Goal: Transaction & Acquisition: Book appointment/travel/reservation

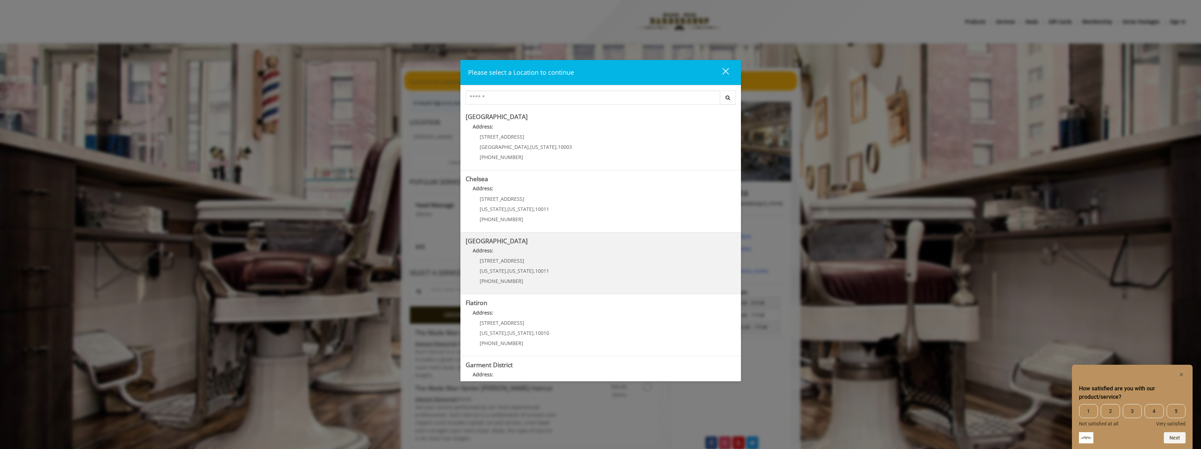
click at [520, 258] on p "267 W 15th St" at bounding box center [514, 260] width 69 height 5
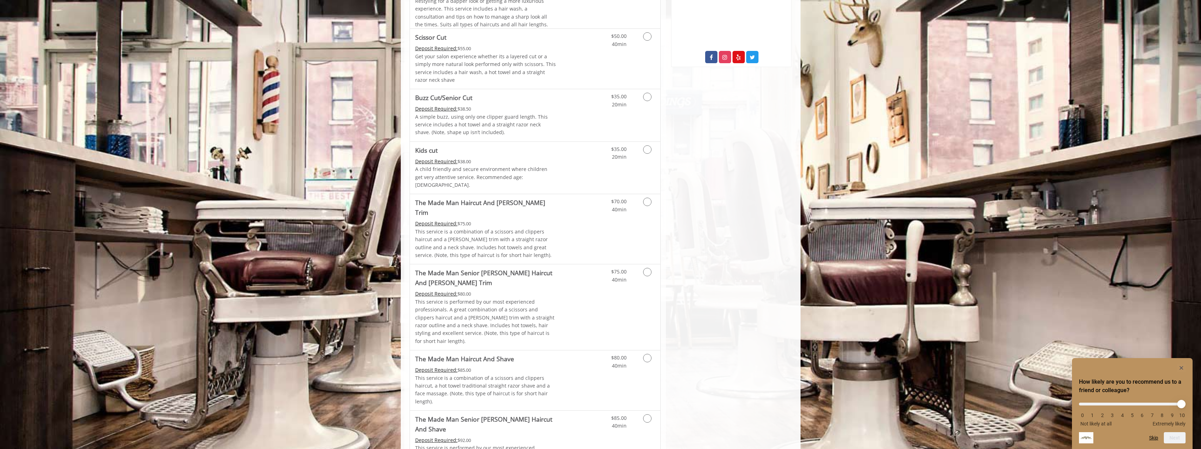
scroll to position [382, 0]
click at [648, 101] on icon "Grooming services" at bounding box center [647, 98] width 8 height 8
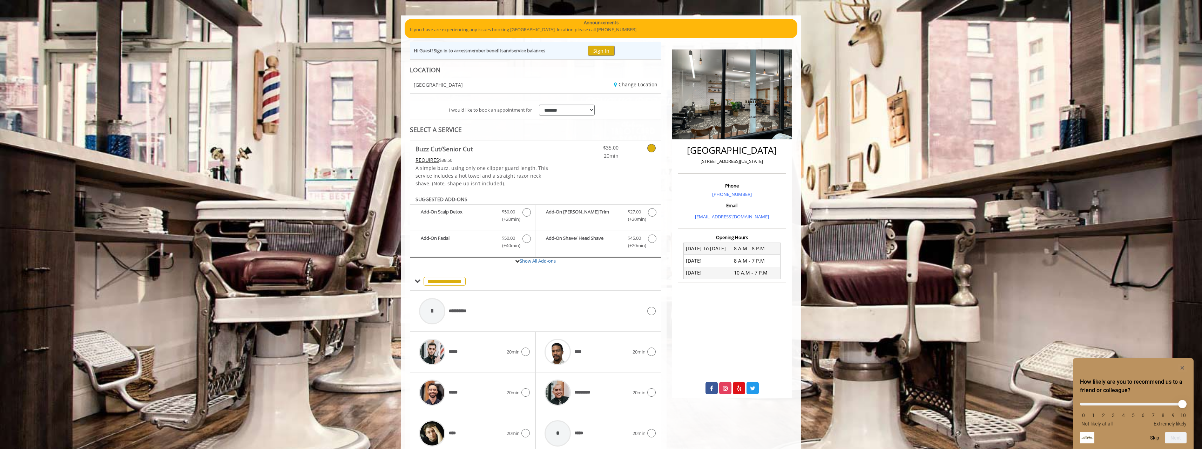
scroll to position [82, 0]
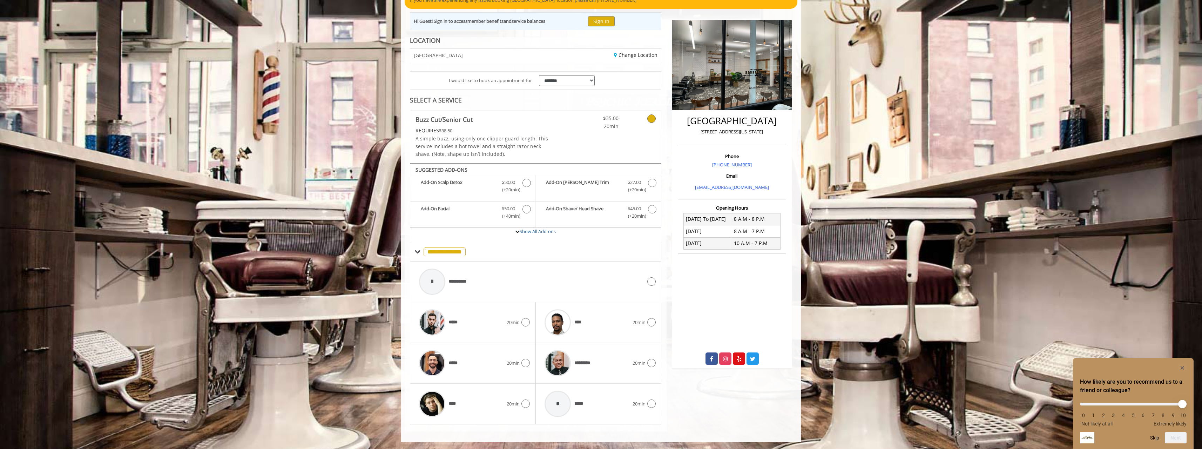
click at [656, 364] on div "********* 20min" at bounding box center [599, 363] width 126 height 41
click at [651, 367] on div at bounding box center [651, 362] width 10 height 8
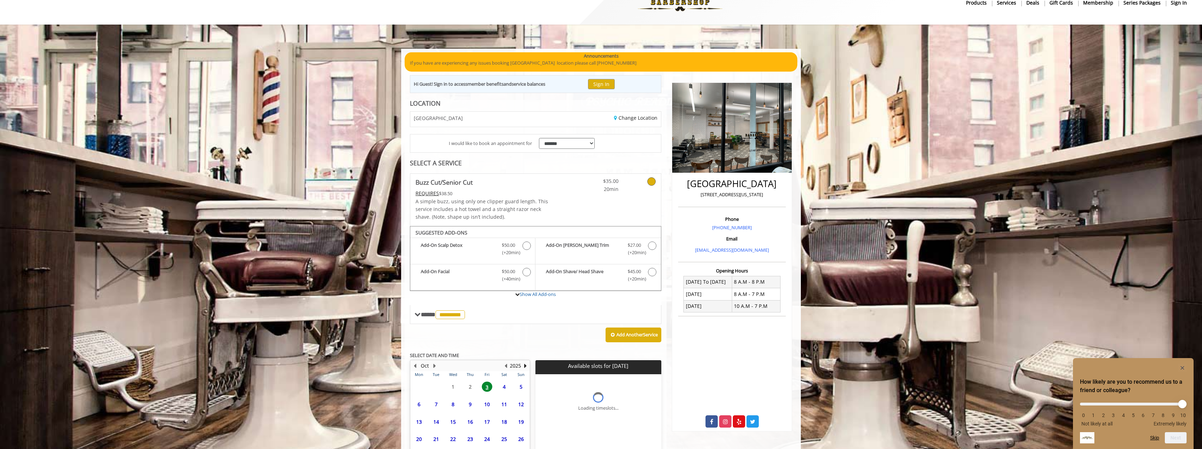
scroll to position [74, 0]
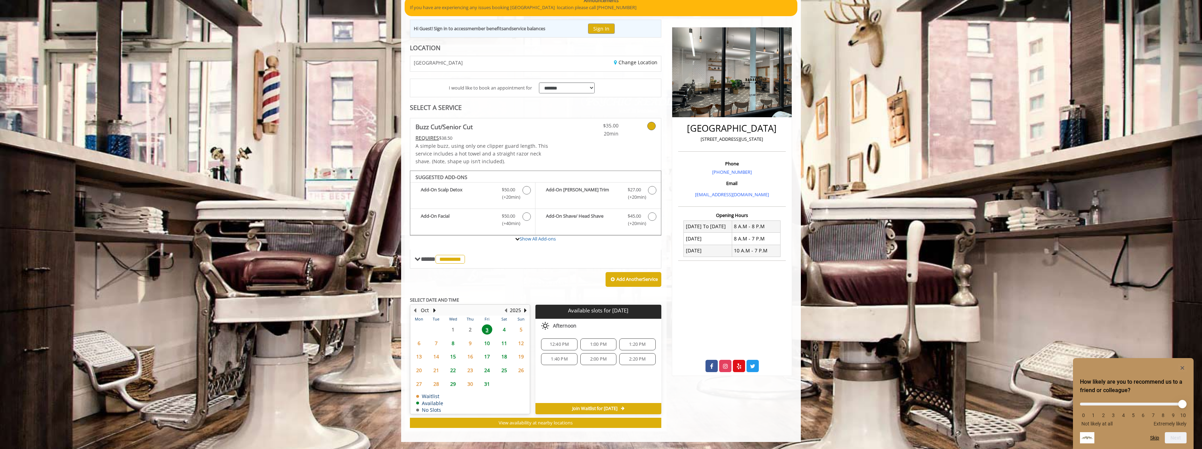
click at [506, 332] on span "4" at bounding box center [504, 329] width 11 height 10
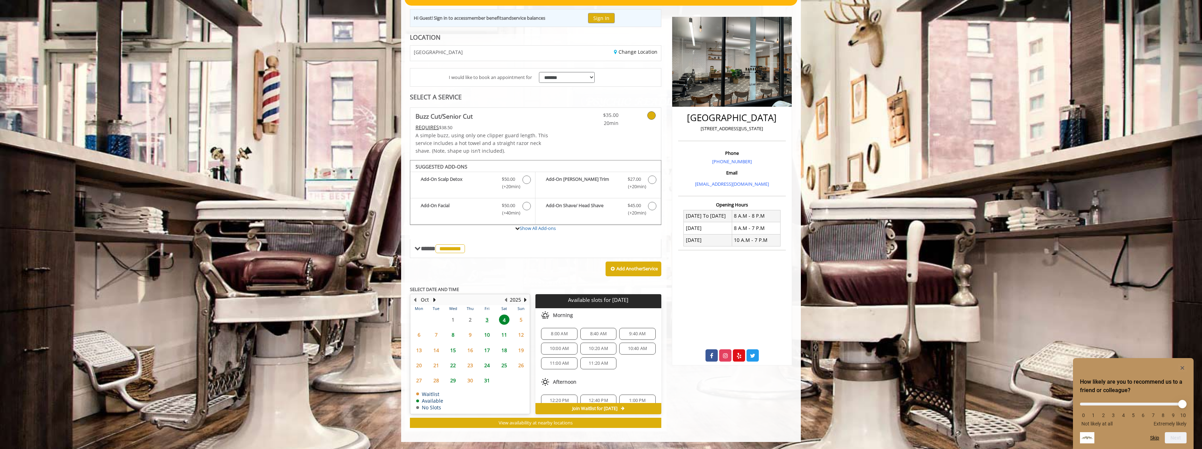
scroll to position [90, 0]
click at [505, 369] on span "25" at bounding box center [504, 365] width 11 height 10
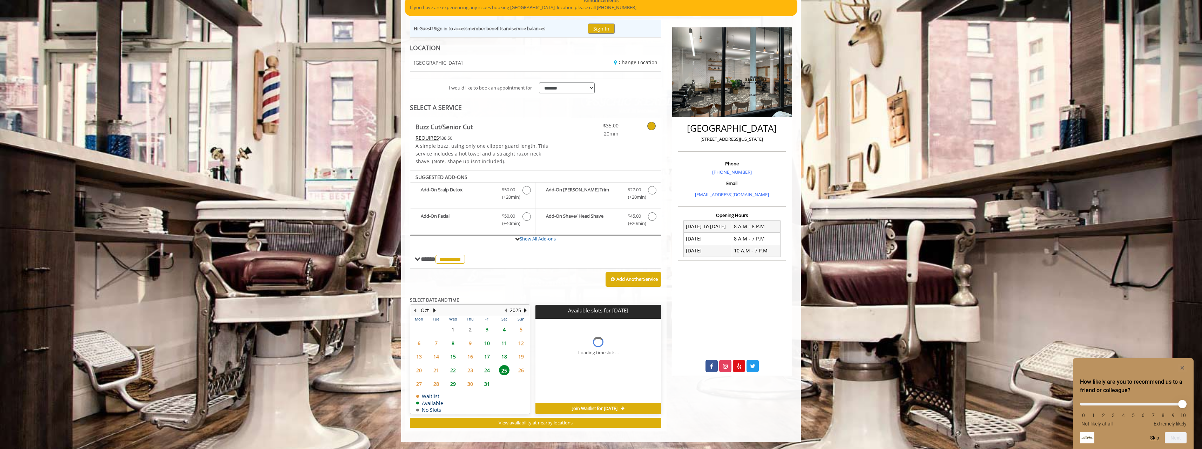
scroll to position [85, 0]
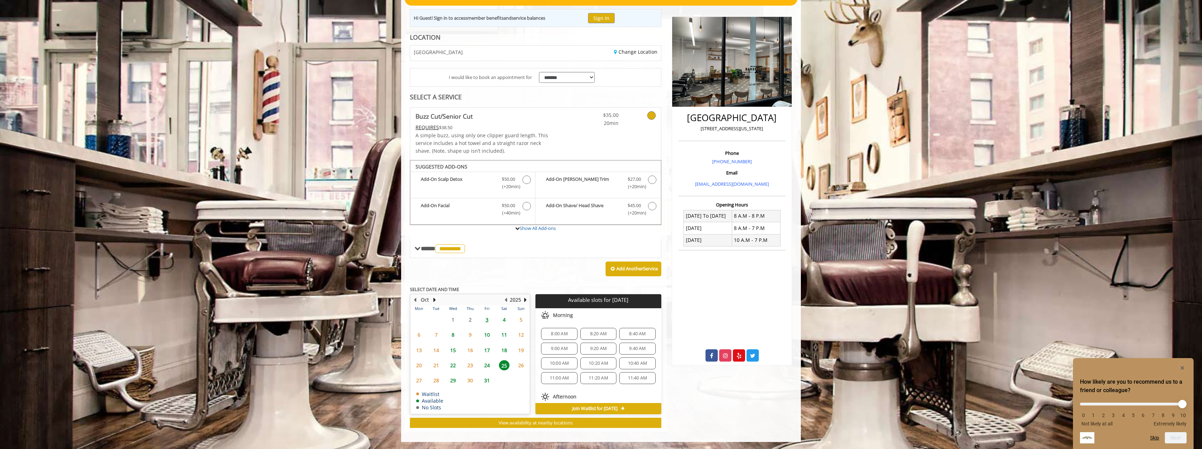
click at [489, 368] on span "24" at bounding box center [487, 365] width 11 height 10
click at [490, 324] on span "3" at bounding box center [487, 319] width 11 height 10
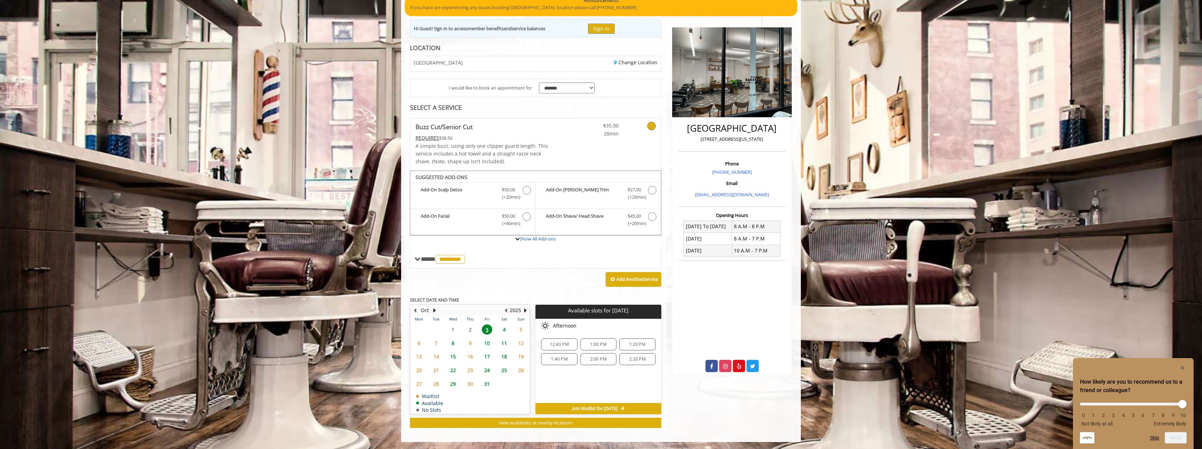
click at [504, 329] on span "4" at bounding box center [504, 329] width 11 height 10
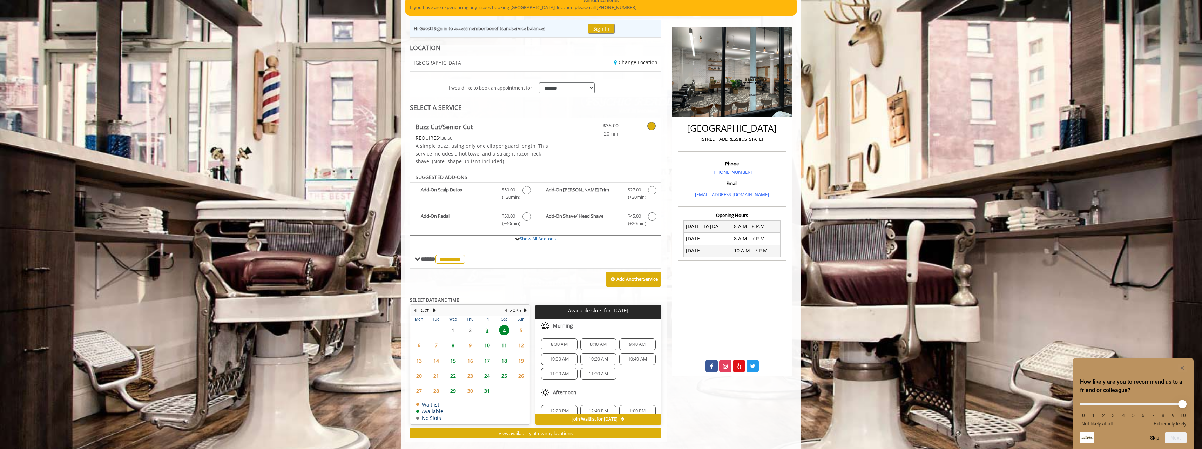
scroll to position [85, 0]
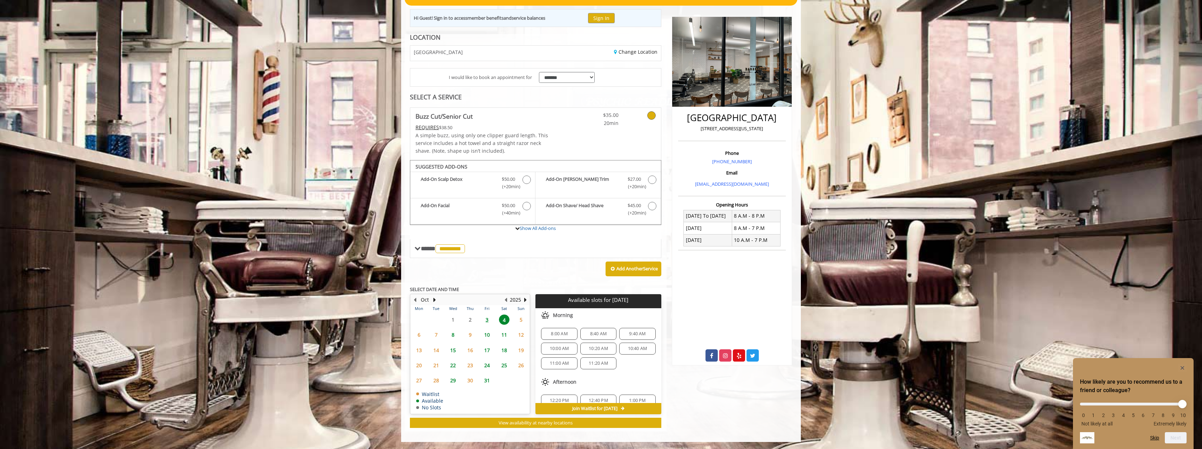
click at [553, 333] on span "8:00 AM" at bounding box center [559, 334] width 16 height 6
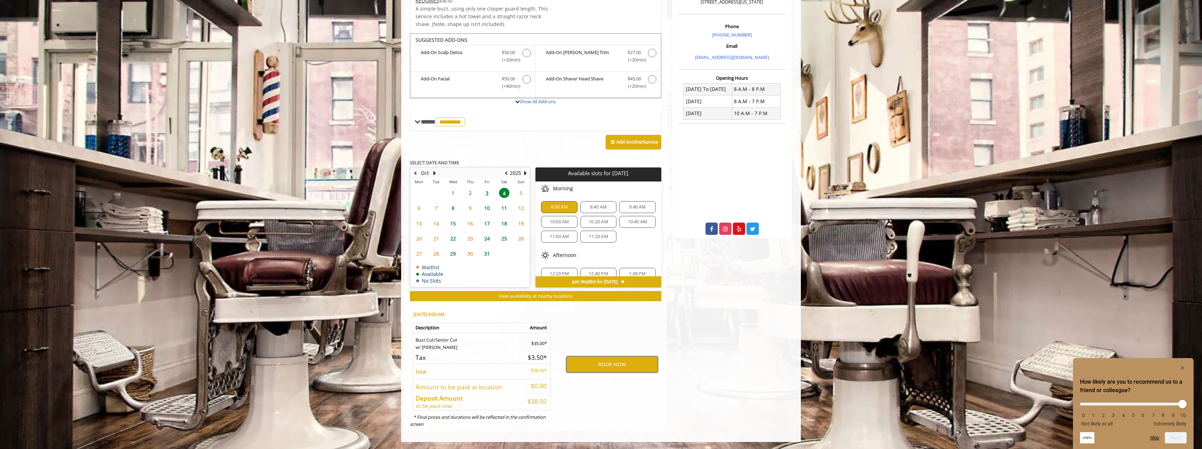
click at [608, 364] on button "BOOK NOW" at bounding box center [612, 364] width 92 height 16
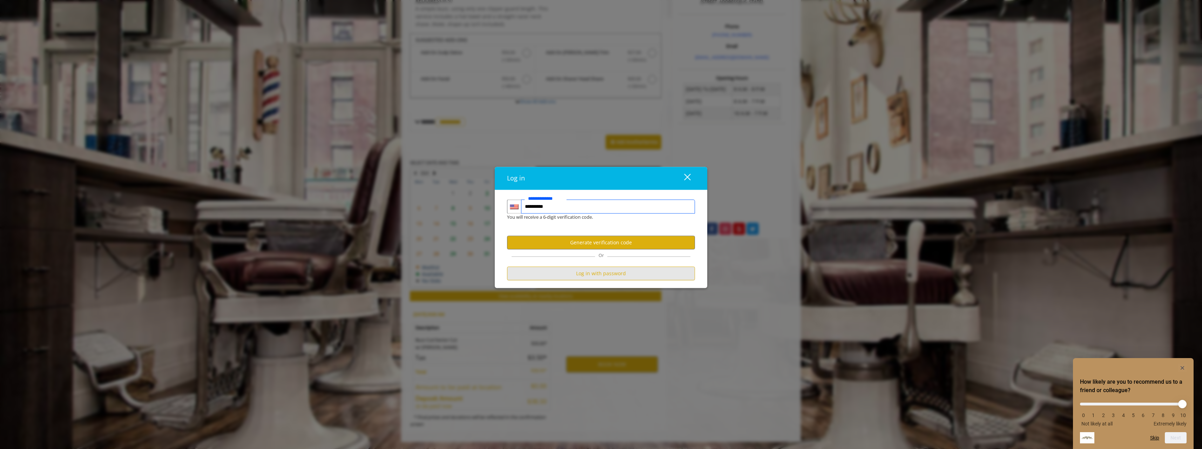
type input "**********"
click at [596, 273] on button "Log in with password" at bounding box center [601, 274] width 188 height 14
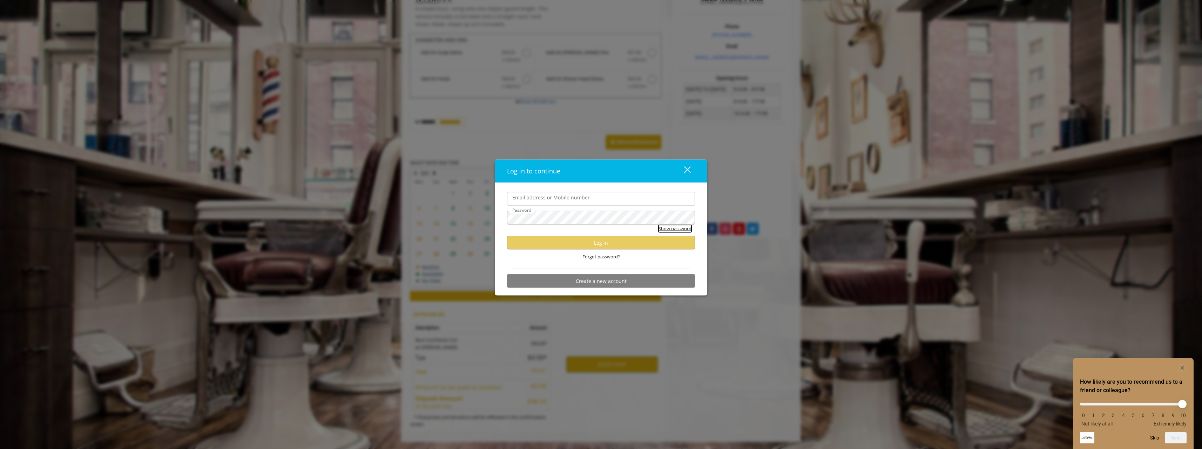
click at [666, 228] on button "Show password" at bounding box center [675, 228] width 33 height 7
click at [495, 214] on div "Log in to continue close Email address or Mobile number Password Hide password …" at bounding box center [601, 224] width 1202 height 449
click at [525, 201] on label "Email address or Mobile number" at bounding box center [551, 198] width 85 height 8
click at [525, 201] on input "Email address or Mobile number" at bounding box center [601, 199] width 188 height 14
type input "**********"
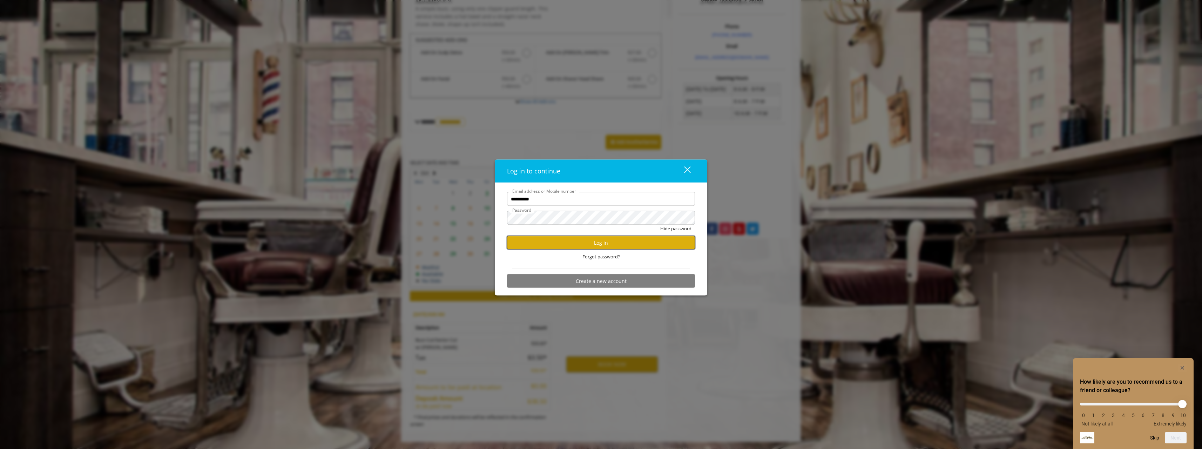
click at [573, 245] on button "Log in" at bounding box center [601, 243] width 188 height 14
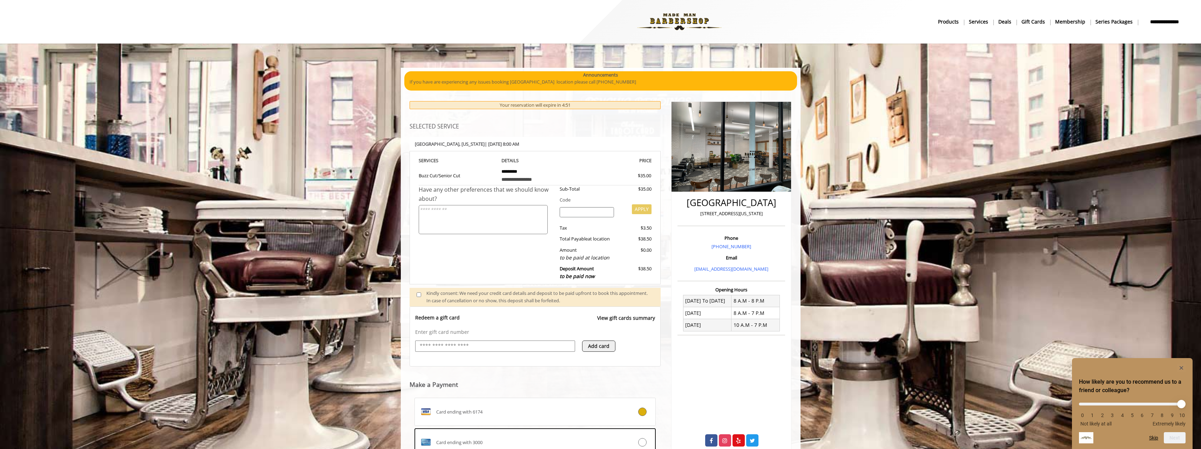
scroll to position [96, 0]
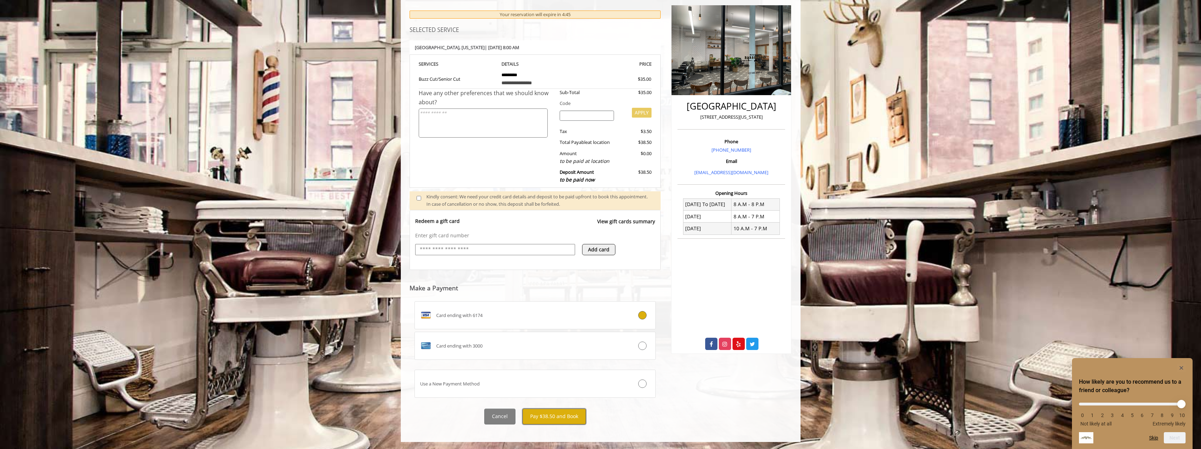
click at [566, 415] on button "Pay $38.50 and Book" at bounding box center [554, 416] width 63 height 16
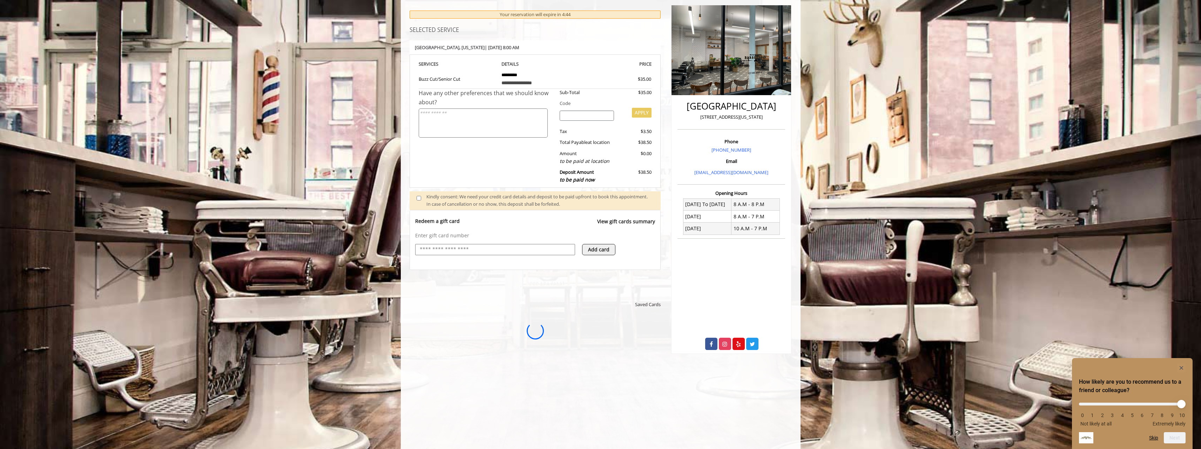
scroll to position [0, 0]
